Goal: Find specific page/section: Find specific page/section

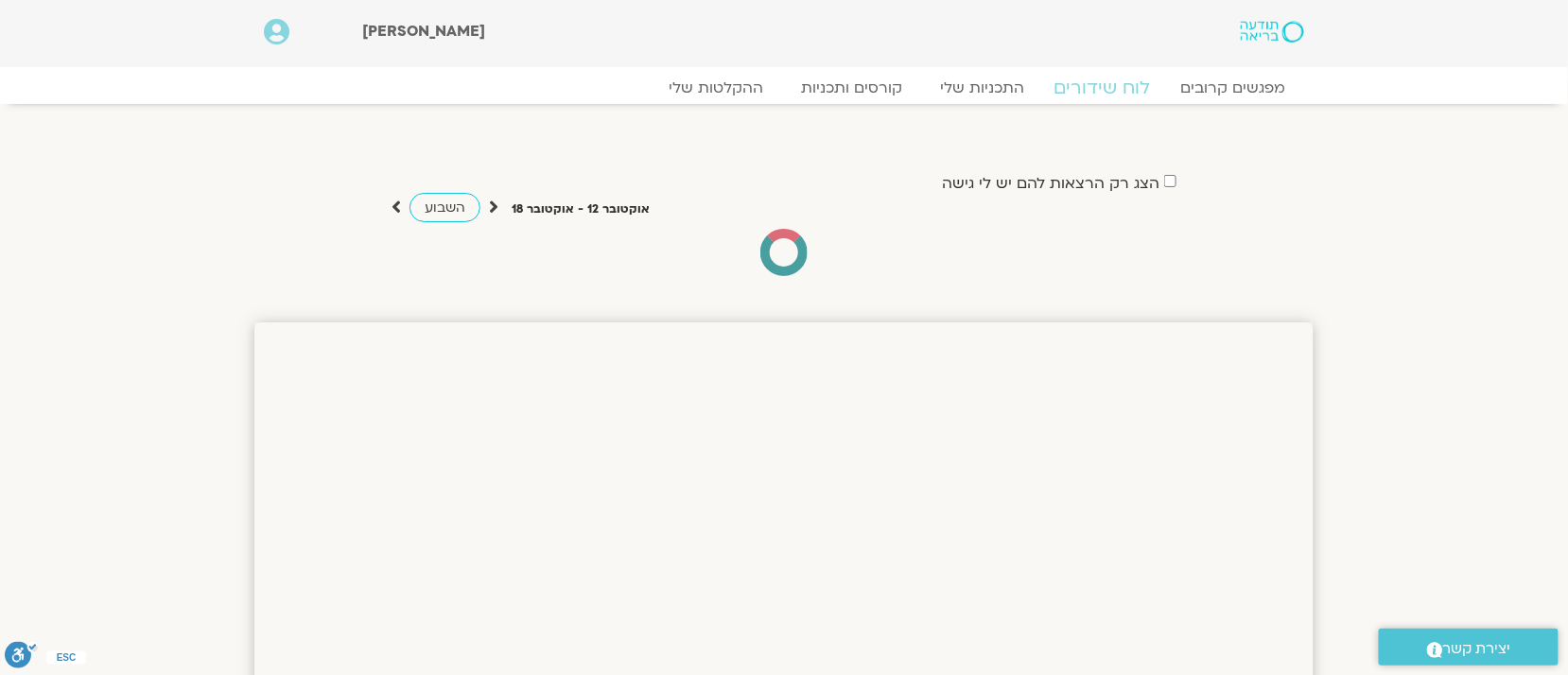
click at [1090, 87] on link "לוח שידורים" at bounding box center [1102, 87] width 142 height 22
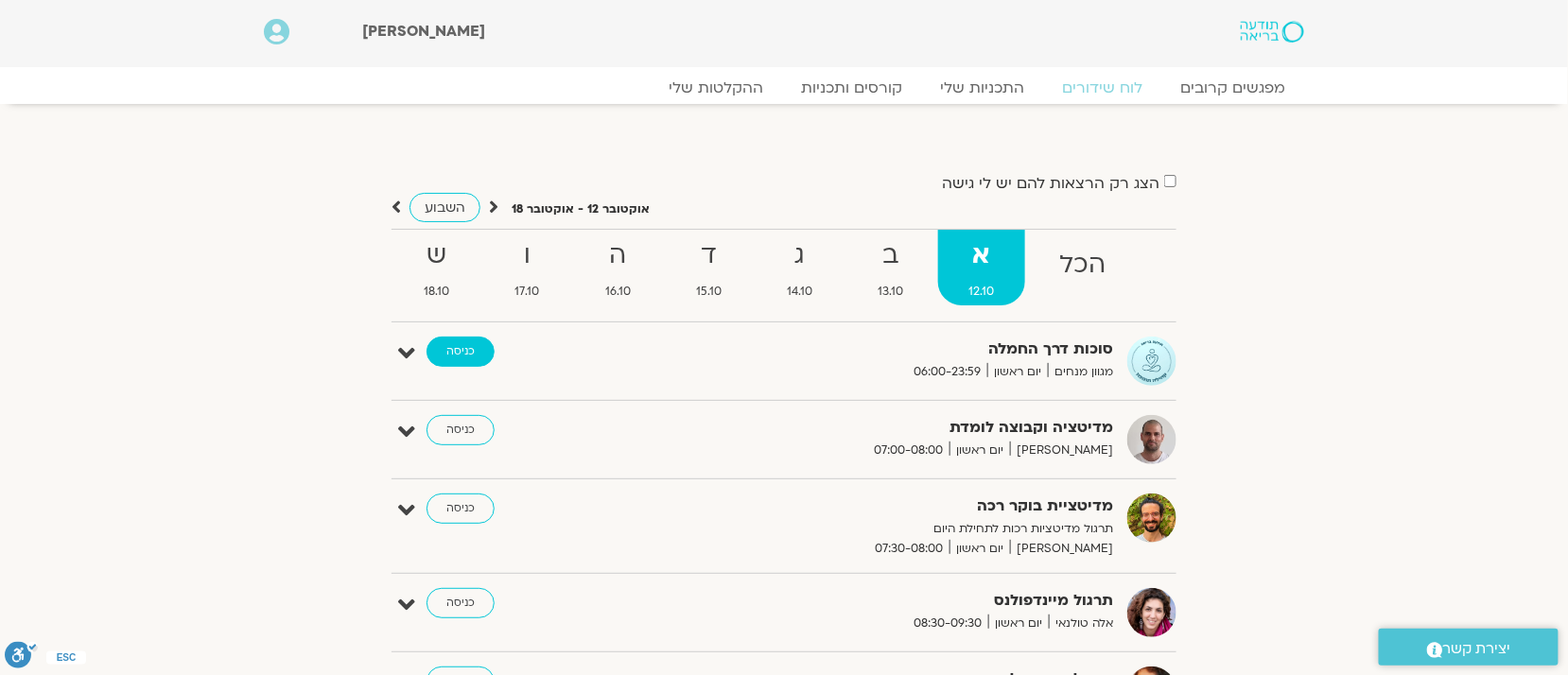
click at [476, 353] on link "כניסה" at bounding box center [460, 351] width 68 height 30
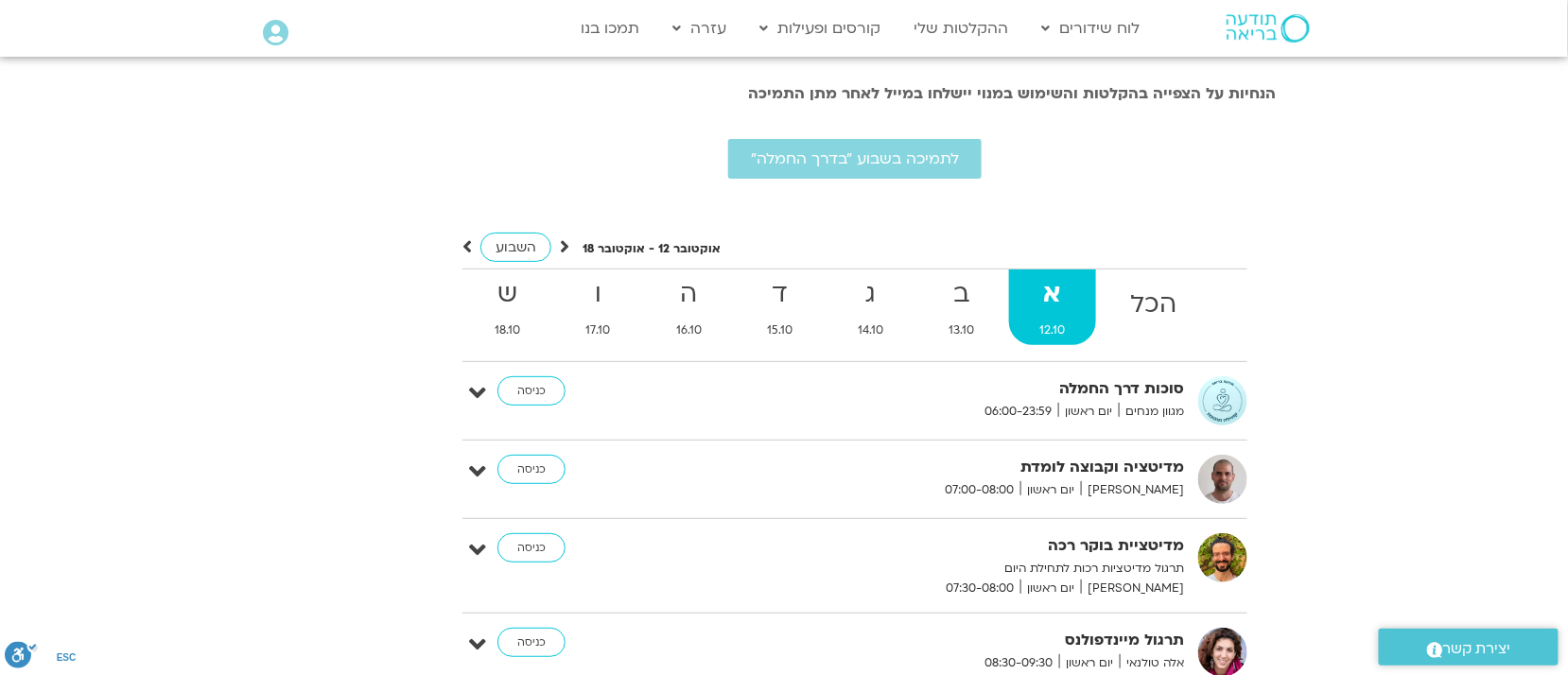
scroll to position [5104, 0]
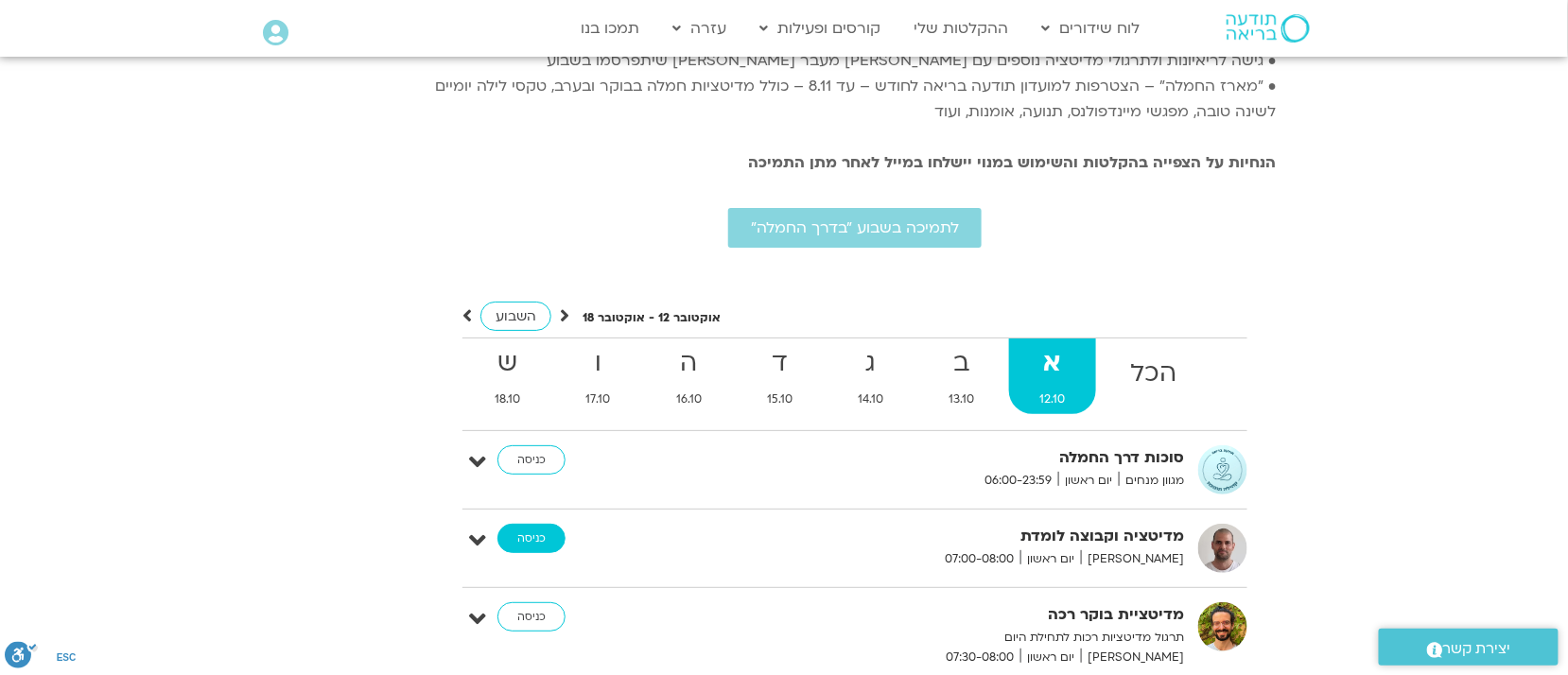
click at [539, 524] on link "כניסה" at bounding box center [532, 538] width 68 height 30
click at [535, 524] on link "כניסה" at bounding box center [532, 538] width 68 height 30
click at [530, 524] on link "כניסה" at bounding box center [532, 538] width 68 height 30
